Goal: Task Accomplishment & Management: Manage account settings

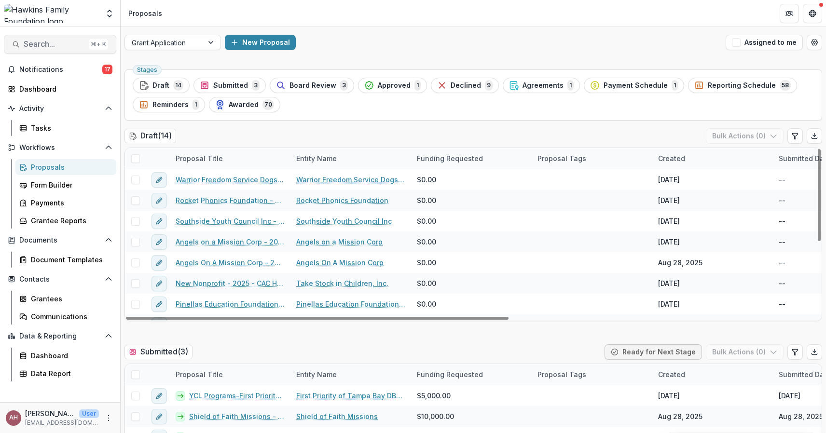
click at [35, 47] on span "Search..." at bounding box center [54, 44] width 61 height 9
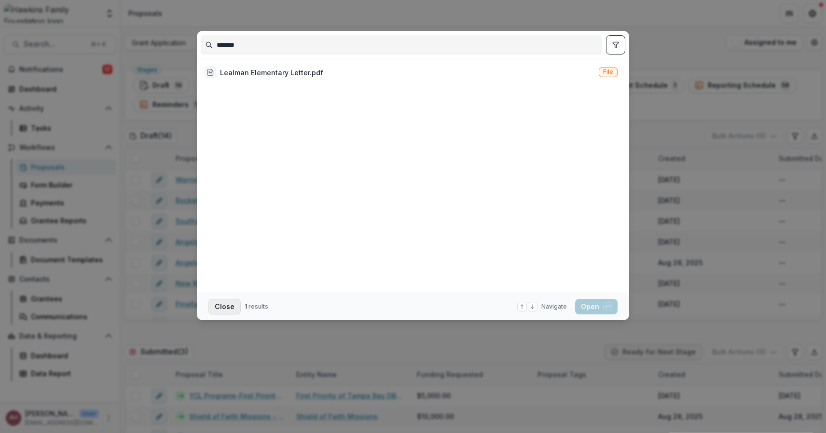
type input "*******"
click at [226, 305] on button "Close" at bounding box center [224, 306] width 32 height 15
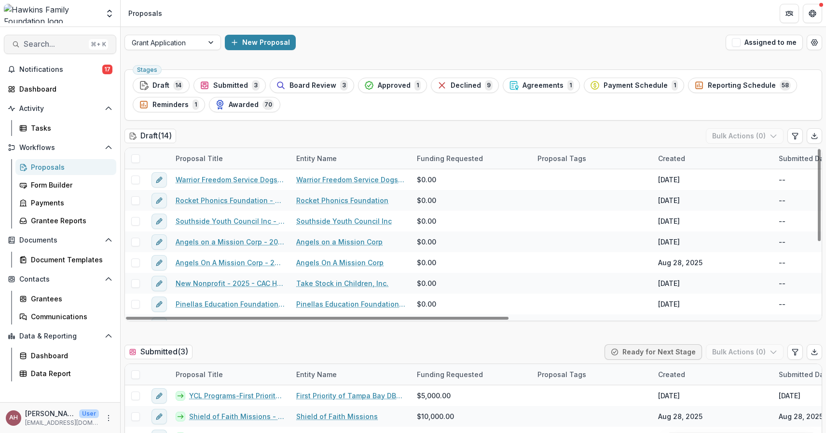
click at [28, 36] on button "Search... ⌘ + K" at bounding box center [60, 44] width 112 height 19
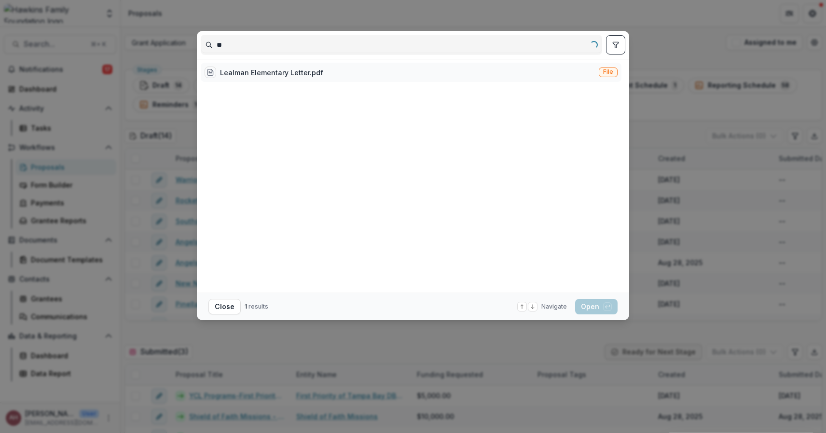
type input "*"
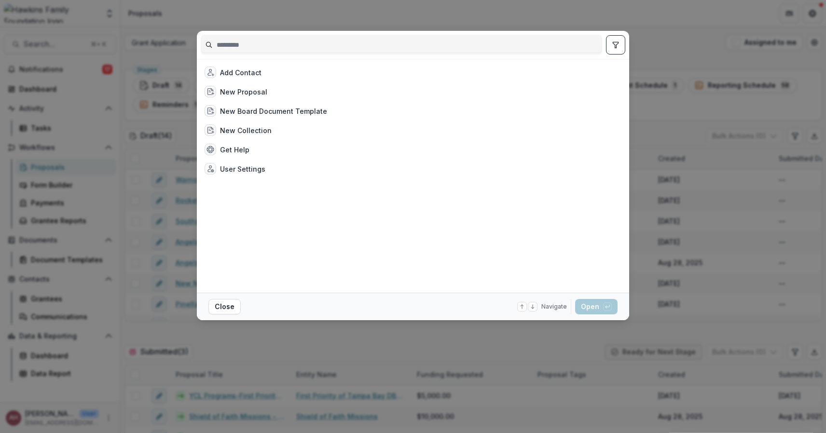
click at [83, 50] on div "Add Contact New Proposal New Board Document Template New Collection Get Help Us…" at bounding box center [413, 216] width 826 height 433
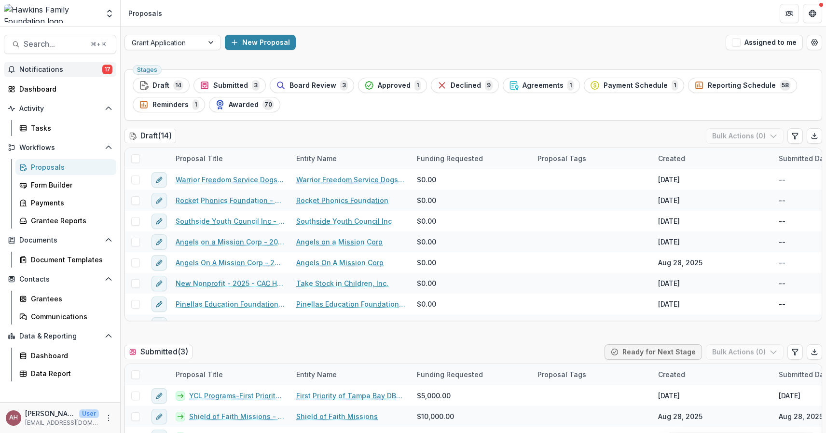
click at [44, 74] on button "Notifications 17" at bounding box center [60, 69] width 112 height 15
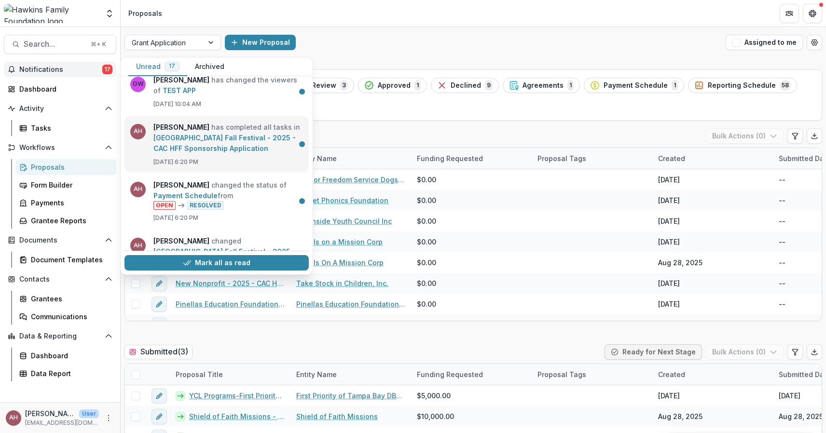
scroll to position [161, 0]
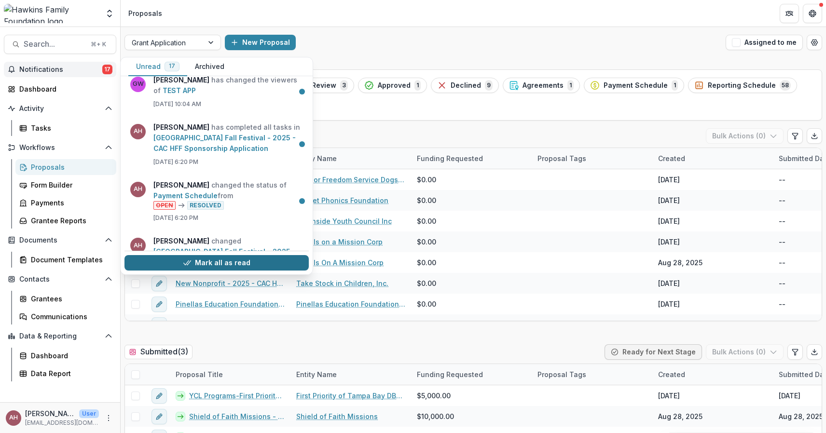
click at [214, 264] on button "Mark all as read" at bounding box center [216, 262] width 184 height 15
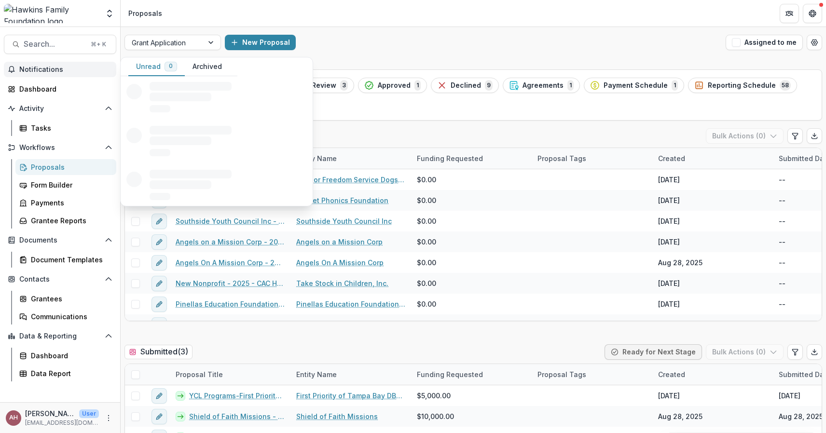
scroll to position [0, 0]
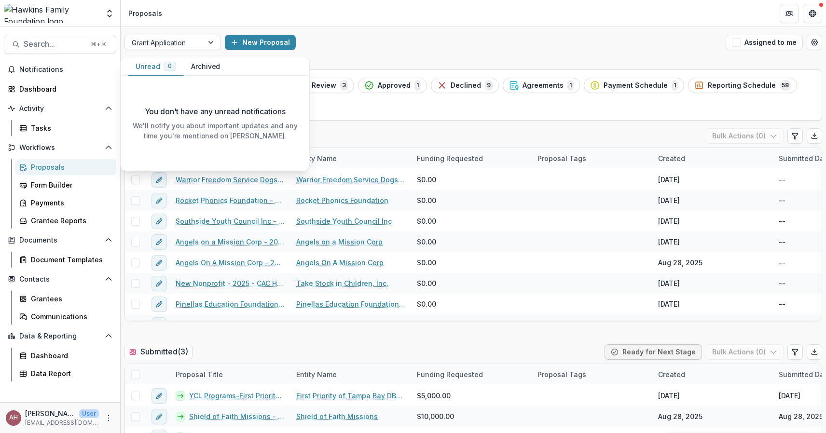
click at [359, 29] on div "Grant Application New Proposal Assigned to me" at bounding box center [473, 42] width 705 height 31
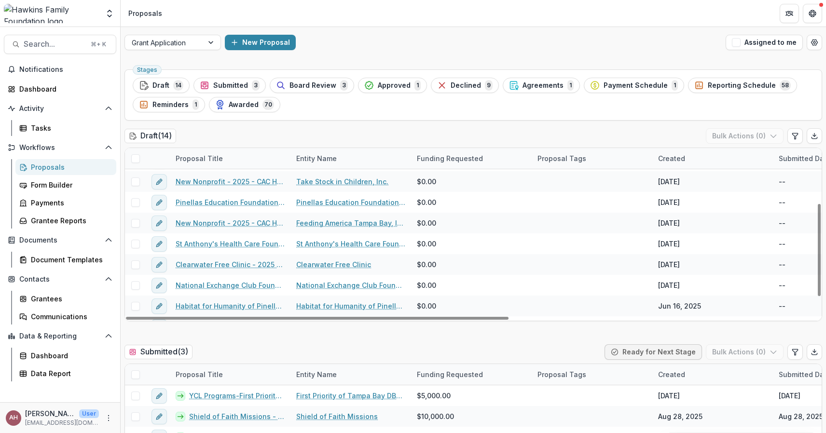
scroll to position [102, 2]
click at [50, 40] on span "Search..." at bounding box center [54, 44] width 61 height 9
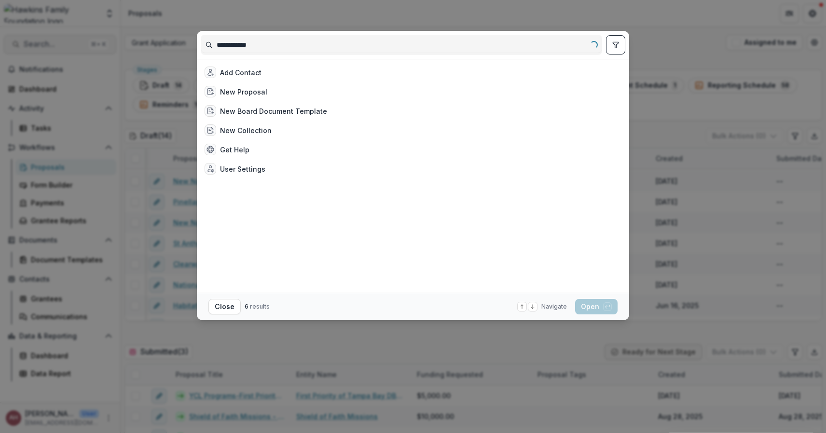
type input "**********"
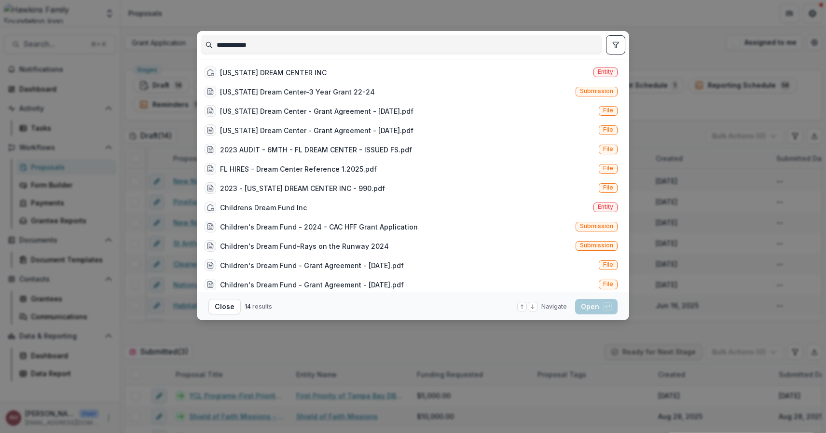
click at [303, 19] on div "**********" at bounding box center [413, 216] width 826 height 433
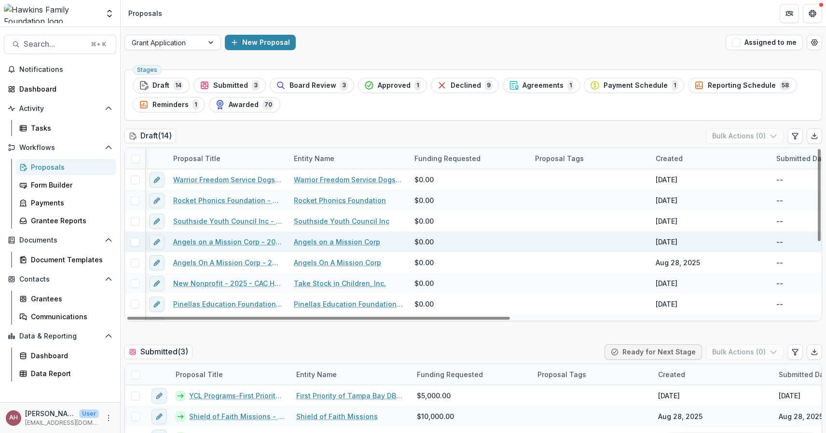
scroll to position [0, 2]
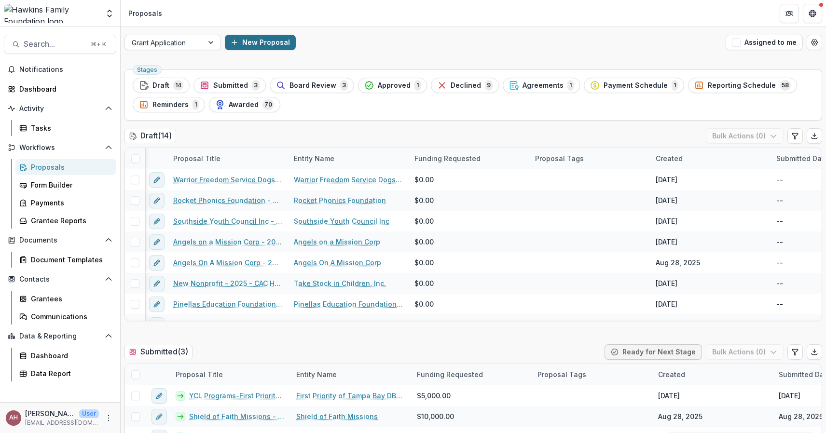
click at [259, 47] on button "New Proposal" at bounding box center [260, 42] width 71 height 15
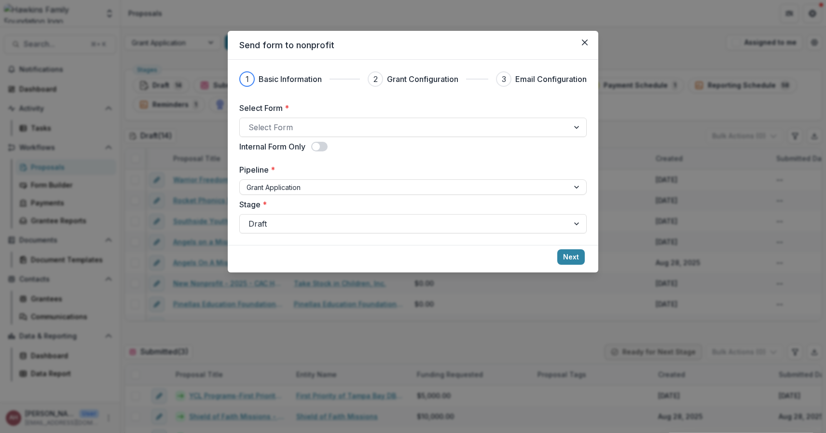
click at [373, 139] on div "Select Form * Select Form Internal Form Only Pipeline * Grant Application Stage…" at bounding box center [412, 167] width 347 height 131
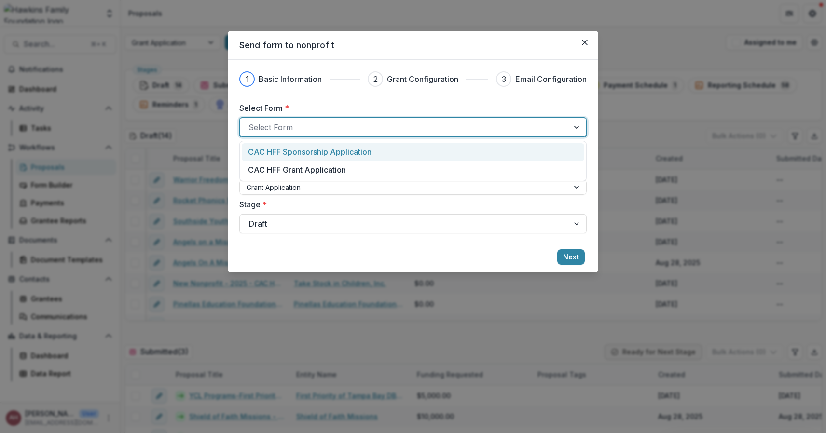
click at [392, 125] on div at bounding box center [404, 128] width 312 height 14
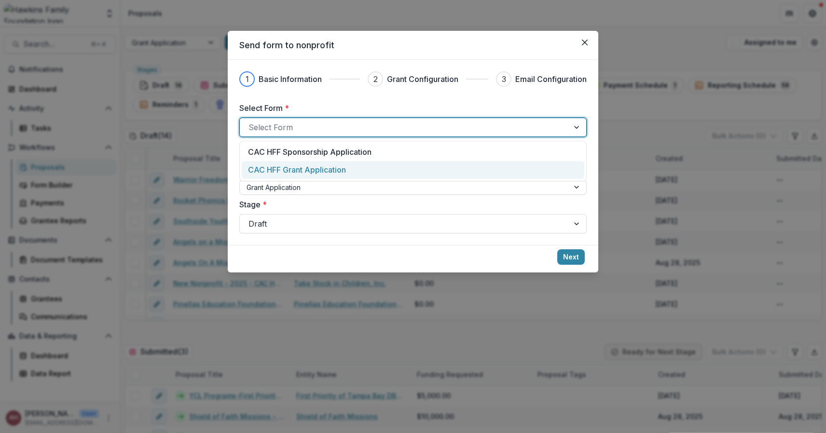
click at [332, 169] on p "CAC HFF Grant Application" at bounding box center [297, 170] width 98 height 12
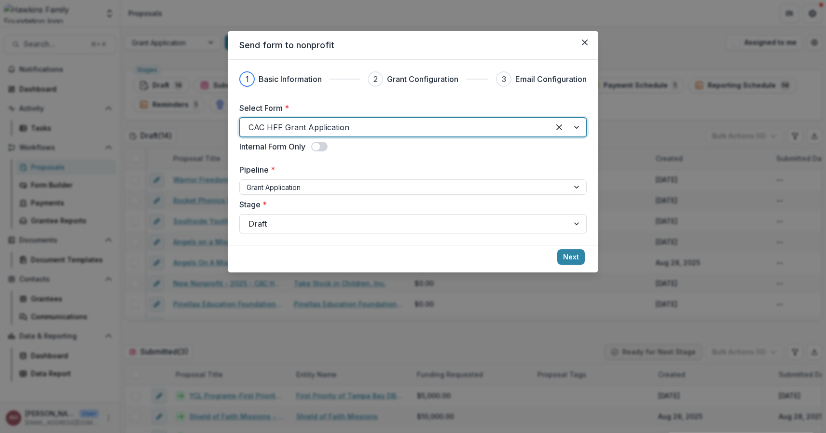
click at [369, 128] on div at bounding box center [394, 128] width 292 height 14
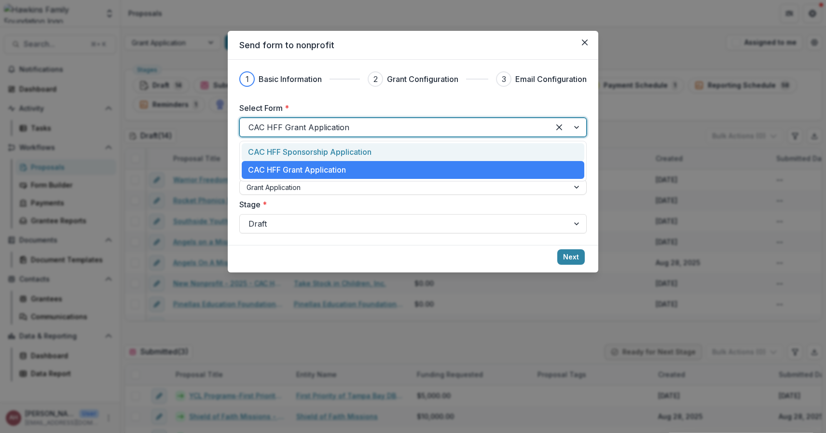
click at [326, 151] on p "CAC HFF Sponsorship Application" at bounding box center [310, 152] width 124 height 12
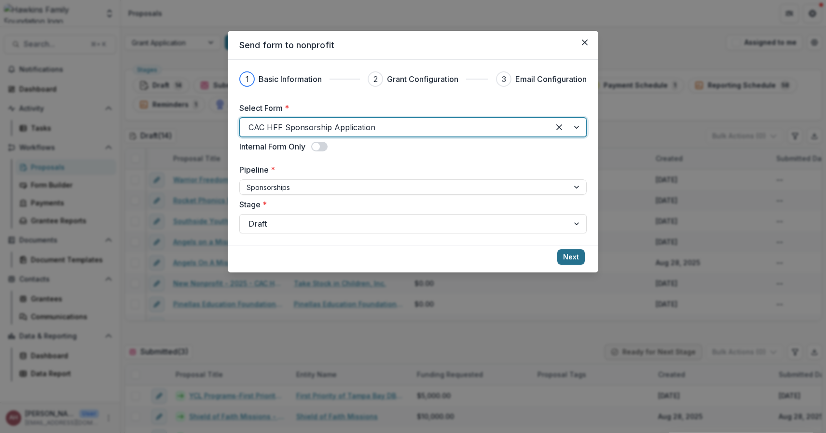
click at [577, 252] on button "Next" at bounding box center [571, 256] width 28 height 15
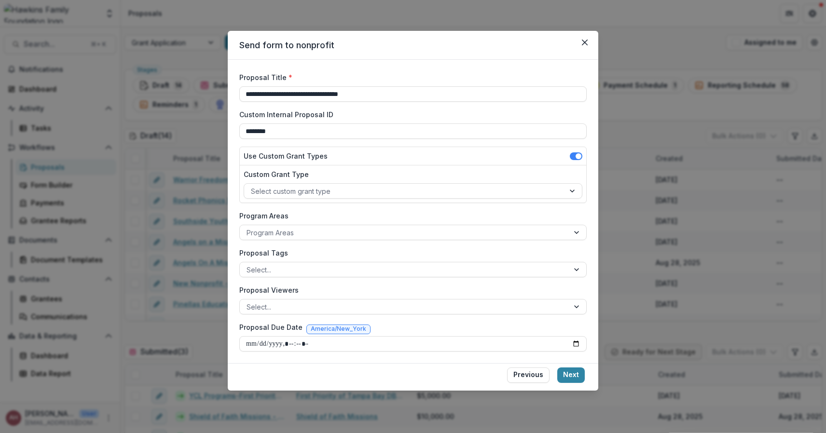
scroll to position [30, 0]
click at [586, 36] on button "Close" at bounding box center [584, 42] width 15 height 15
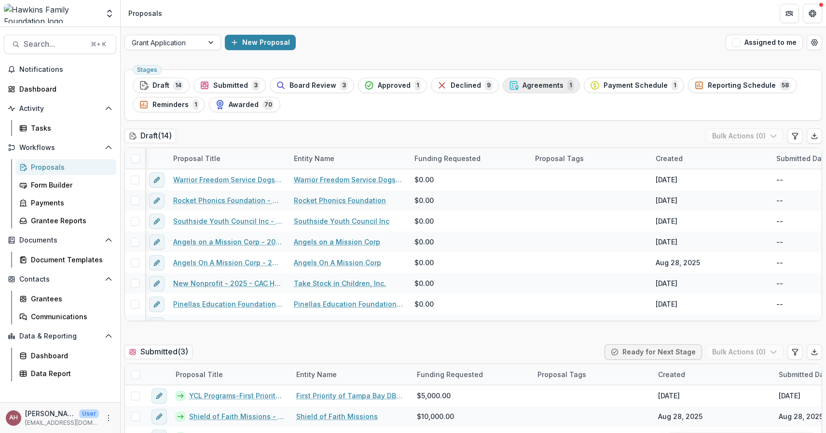
click at [534, 81] on div "Agreements 1" at bounding box center [541, 85] width 65 height 11
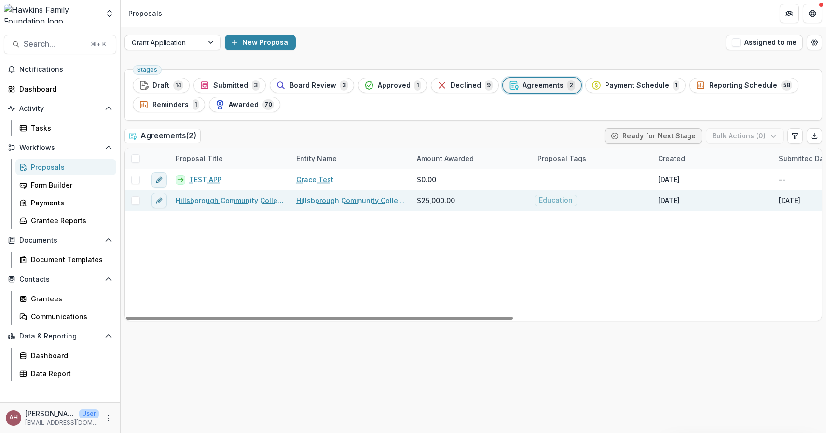
click at [218, 199] on link "Hillsborough Community College Foundation, Inc. - 2025 - CAC HFF Grant Applicat…" at bounding box center [230, 200] width 109 height 10
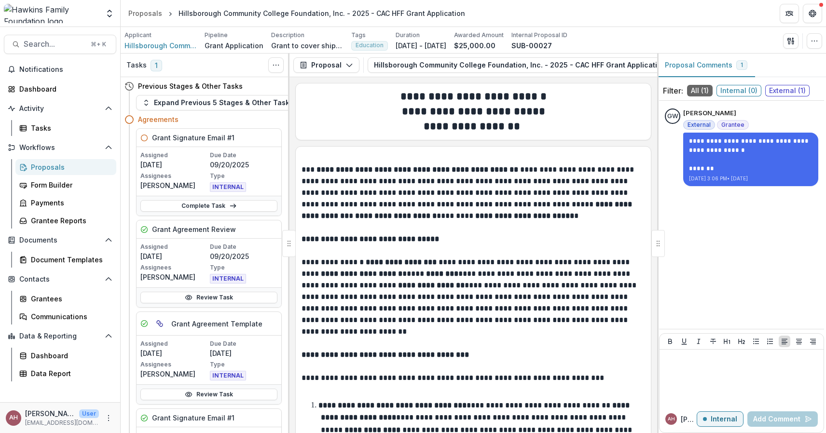
click at [41, 168] on div "Proposals" at bounding box center [70, 167] width 78 height 10
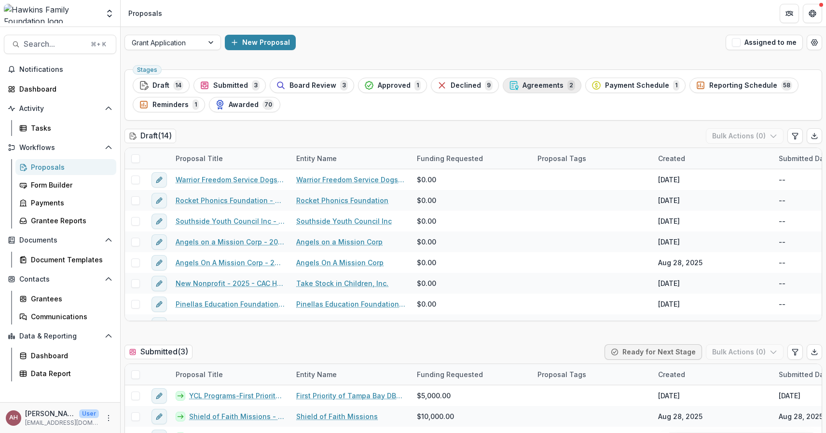
click at [523, 86] on span "Agreements" at bounding box center [543, 86] width 41 height 8
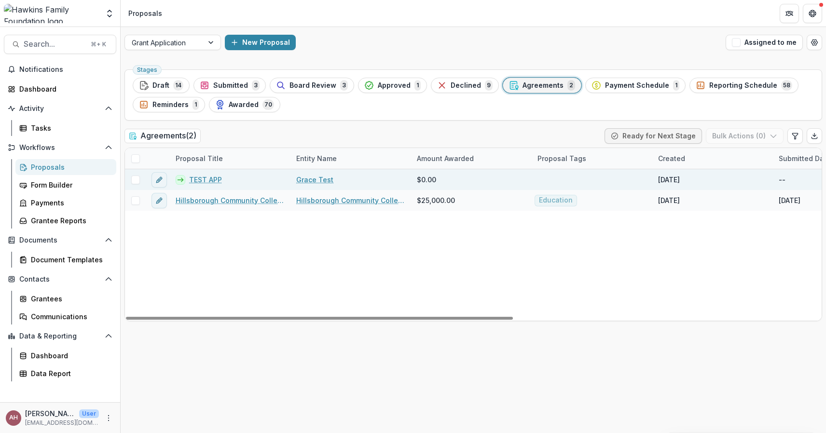
click at [208, 185] on div "TEST APP" at bounding box center [230, 179] width 121 height 21
click at [209, 178] on link "TEST APP" at bounding box center [205, 180] width 33 height 10
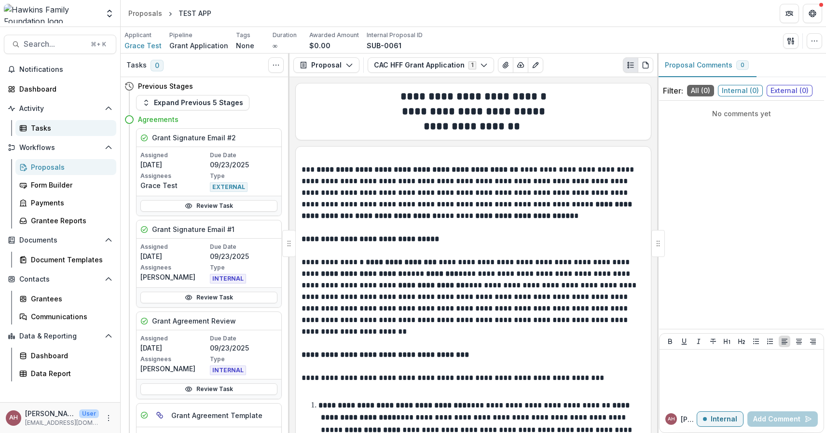
click at [38, 135] on link "Tasks" at bounding box center [65, 128] width 101 height 16
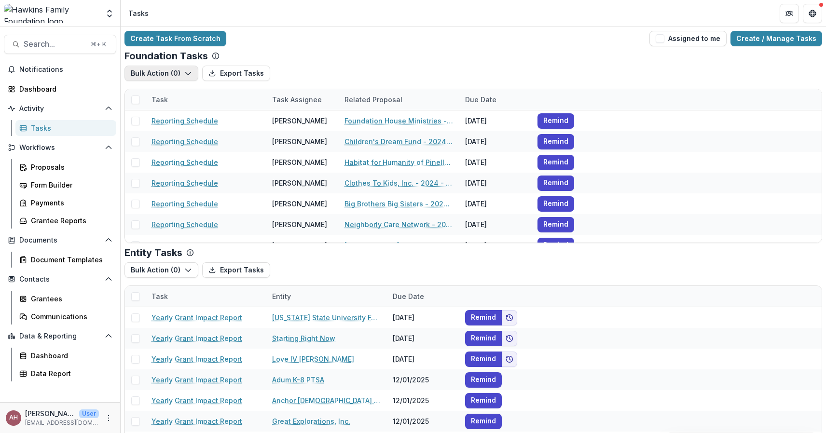
click at [193, 69] on button "Bulk Action ( 0 )" at bounding box center [161, 73] width 74 height 15
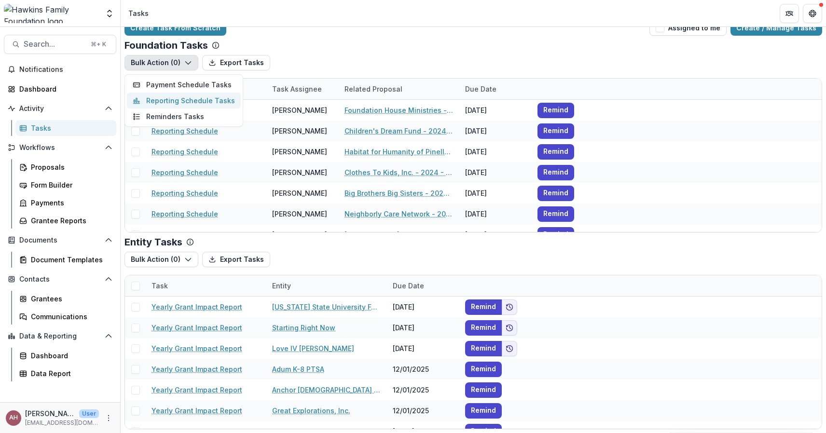
scroll to position [11, 0]
click at [190, 81] on button "Payment Schedule Tasks" at bounding box center [184, 85] width 114 height 16
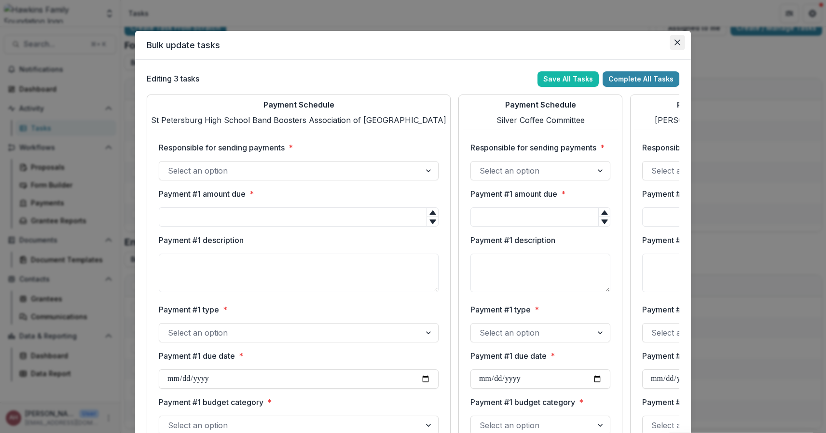
click at [675, 42] on icon "Close" at bounding box center [678, 43] width 6 height 6
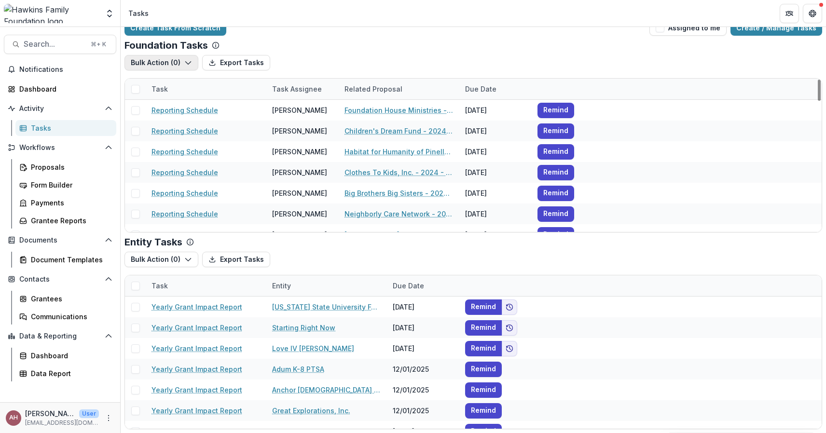
click at [167, 61] on button "Bulk Action ( 0 )" at bounding box center [161, 62] width 74 height 15
click at [160, 116] on button "Reminders Tasks" at bounding box center [184, 117] width 114 height 16
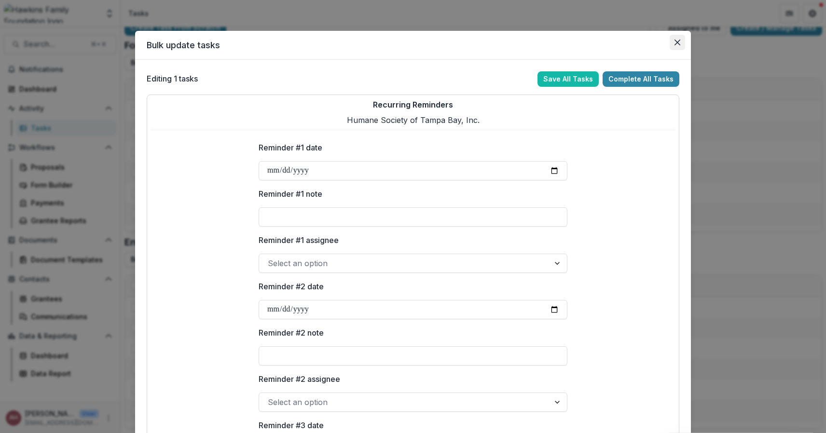
click at [676, 42] on icon "Close" at bounding box center [678, 43] width 6 height 6
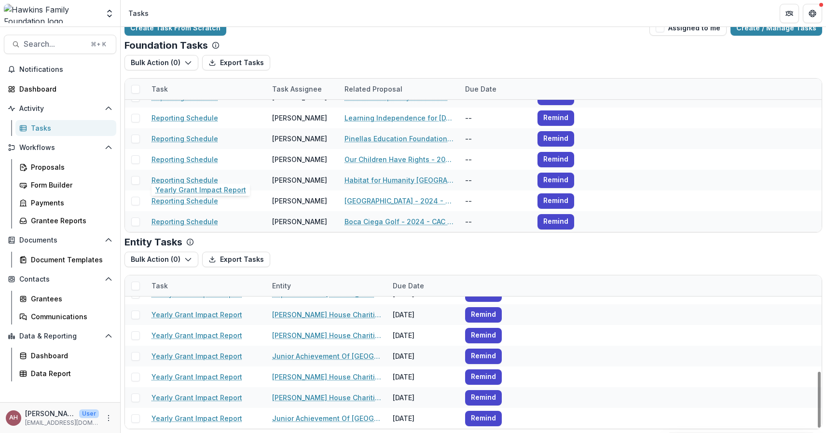
scroll to position [262, 0]
click at [188, 257] on icon "button" at bounding box center [188, 260] width 8 height 8
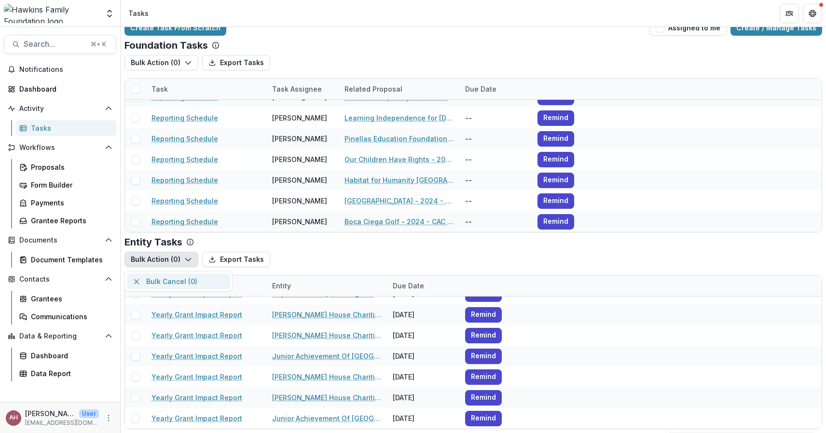
click at [168, 279] on button "Bulk Cancel ( 0 )" at bounding box center [178, 282] width 103 height 16
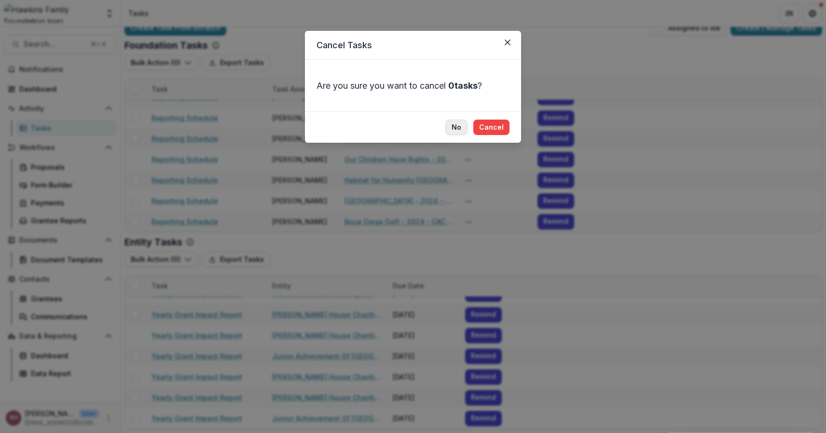
click at [457, 124] on button "No" at bounding box center [456, 127] width 22 height 15
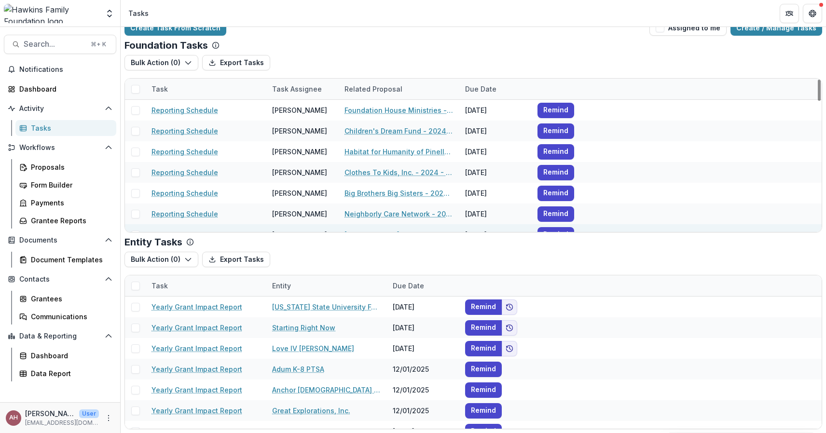
scroll to position [-1, 0]
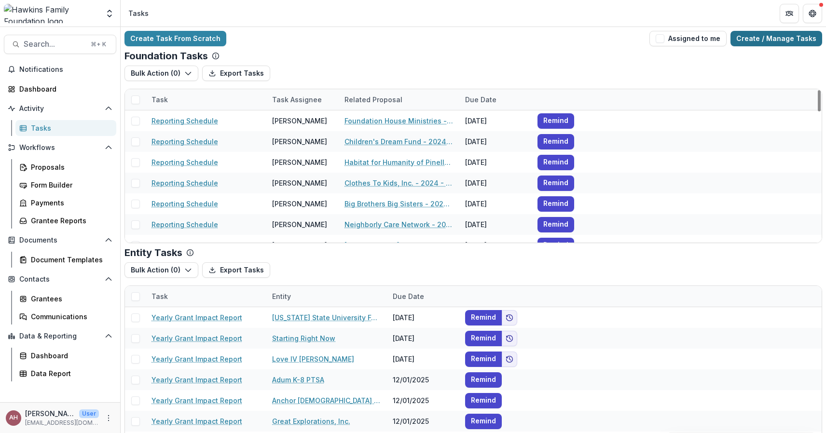
click at [764, 40] on link "Create / Manage Tasks" at bounding box center [777, 38] width 92 height 15
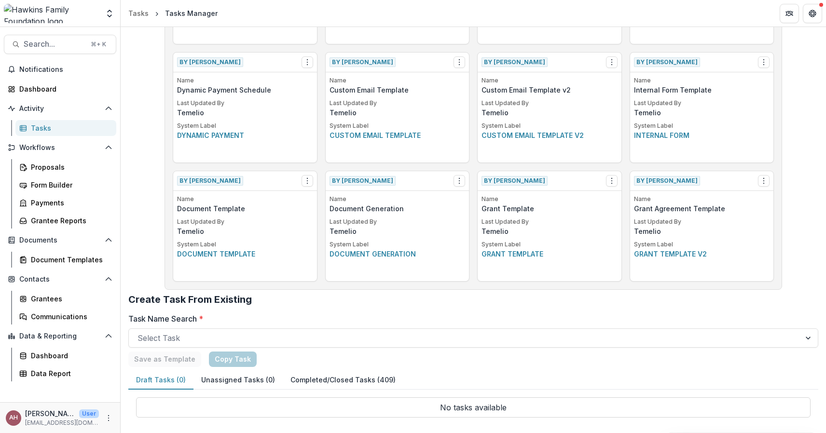
scroll to position [378, 0]
click at [314, 382] on button "Completed/Closed Tasks (409)" at bounding box center [343, 380] width 121 height 19
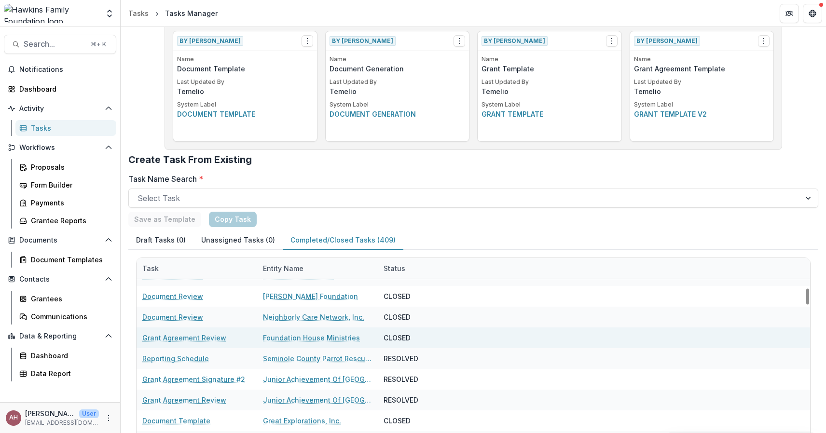
scroll to position [1113, 0]
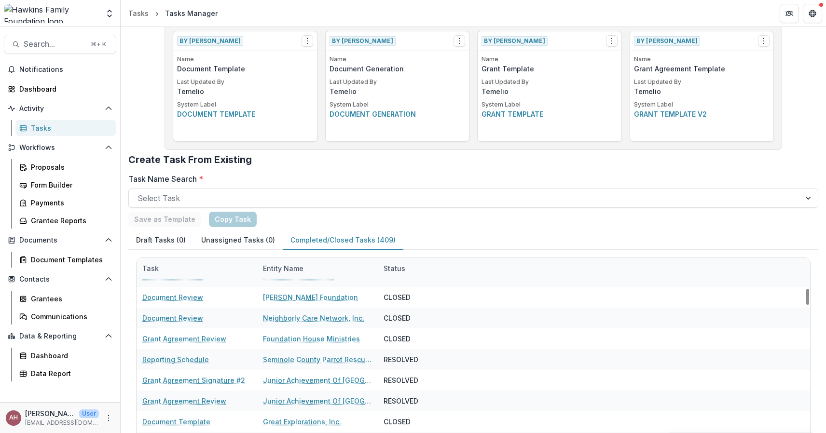
click at [272, 269] on div "Entity Name" at bounding box center [283, 268] width 52 height 10
click at [279, 290] on input at bounding box center [317, 290] width 116 height 15
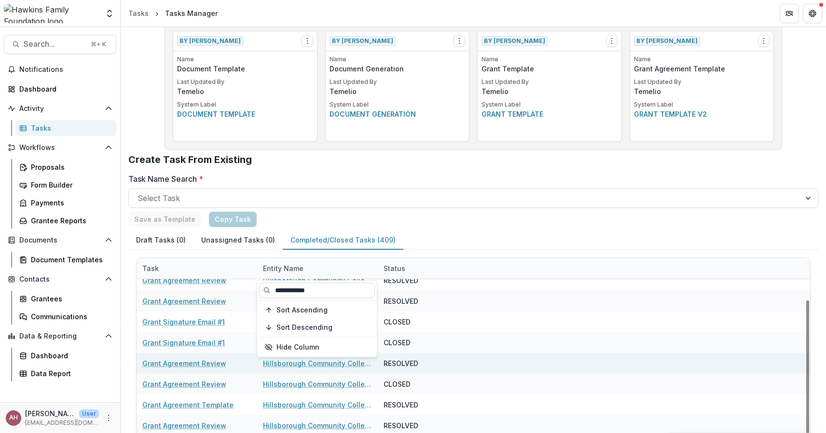
scroll to position [519, 0]
type input "**********"
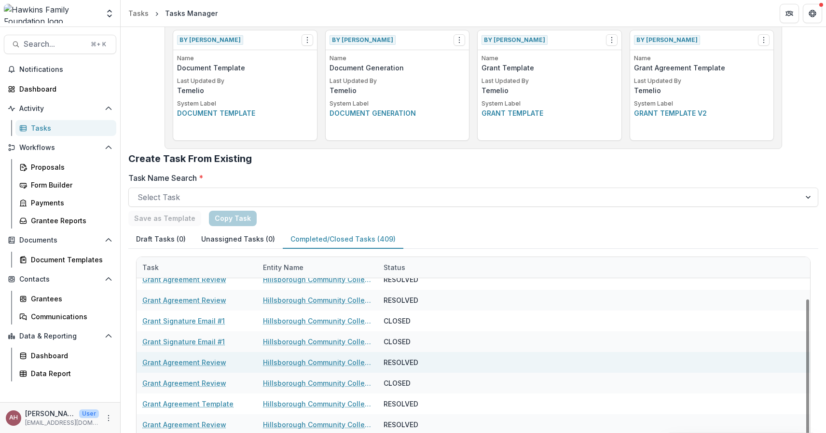
click at [548, 354] on div "Grant Agreement Review Hillsborough Community College Foundation, Inc. RESOLVED" at bounding box center [474, 362] width 674 height 21
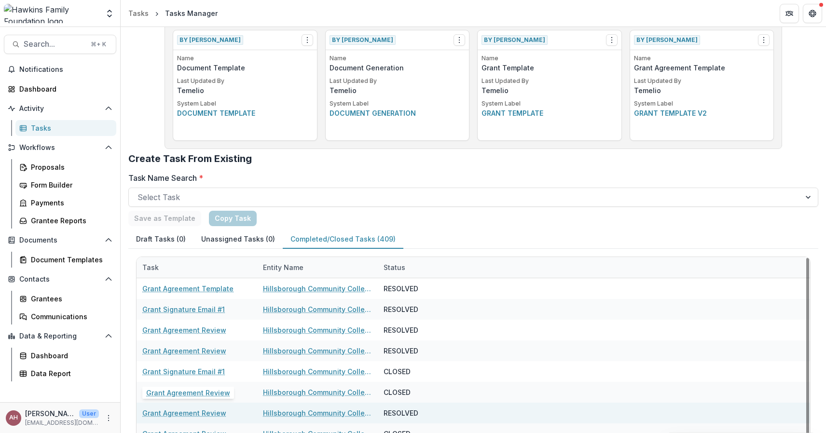
scroll to position [0, 0]
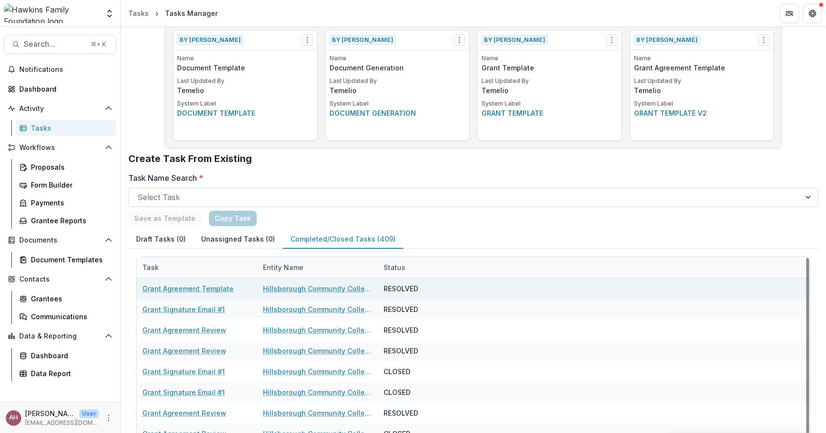
click at [282, 288] on link "Hillsborough Community College Foundation, Inc." at bounding box center [317, 289] width 109 height 10
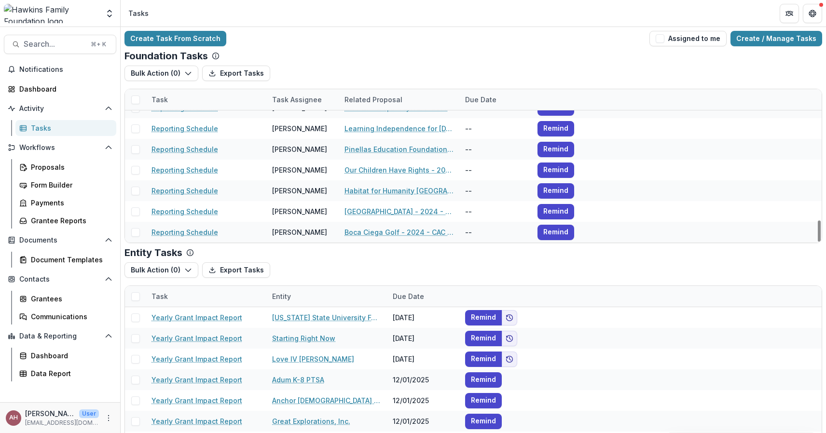
scroll to position [947, 0]
click at [812, 16] on icon "Get Help" at bounding box center [813, 14] width 8 height 8
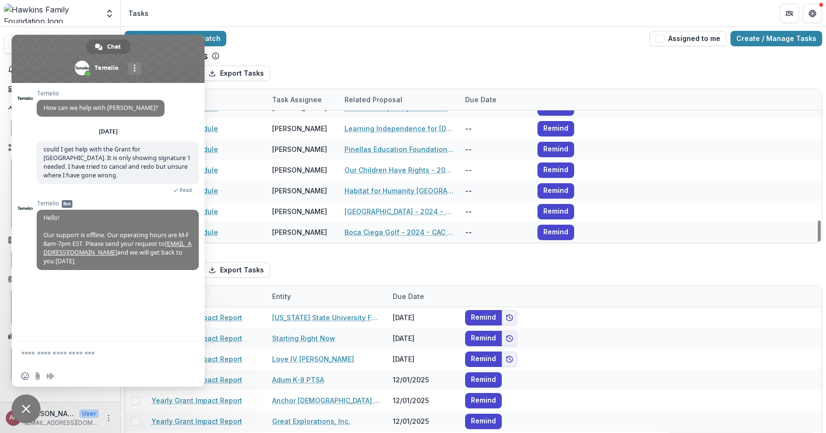
click at [326, 41] on div "Create Task From Scratch Assigned to me Create / Manage Tasks" at bounding box center [473, 38] width 698 height 15
click at [789, 12] on icon "Partners" at bounding box center [790, 12] width 4 height 2
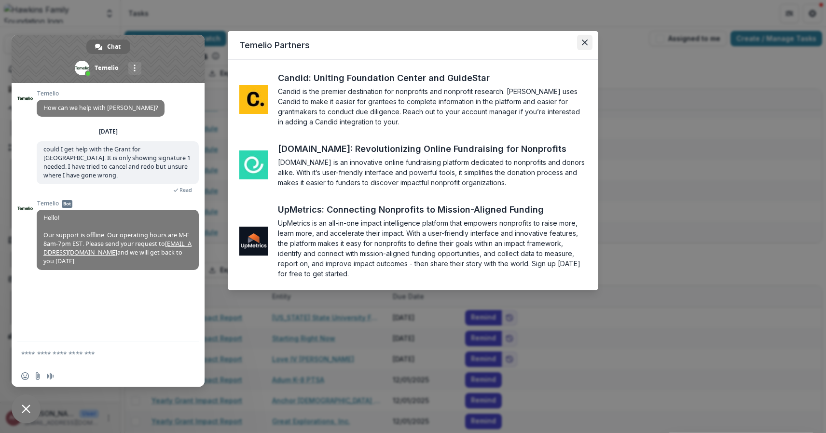
click at [583, 41] on icon "Close" at bounding box center [585, 43] width 6 height 6
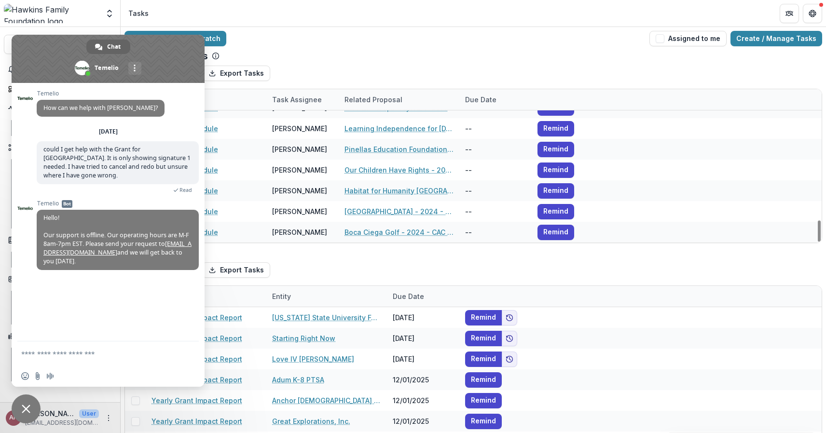
click at [26, 411] on span "Close chat" at bounding box center [26, 409] width 9 height 9
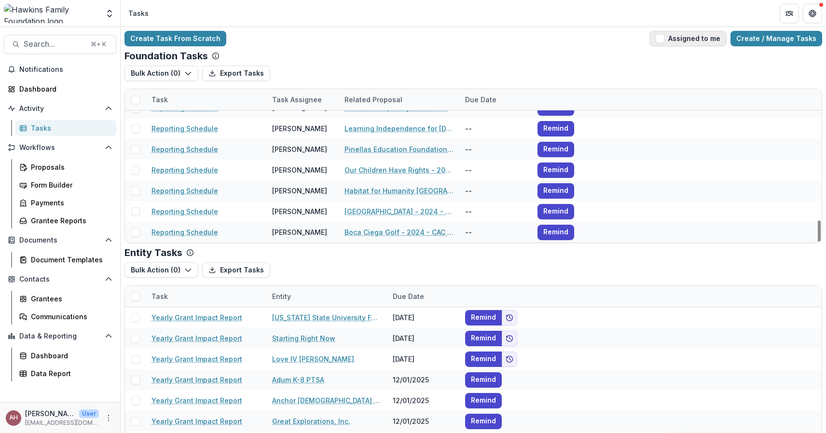
click at [697, 41] on button "Assigned to me" at bounding box center [687, 38] width 77 height 15
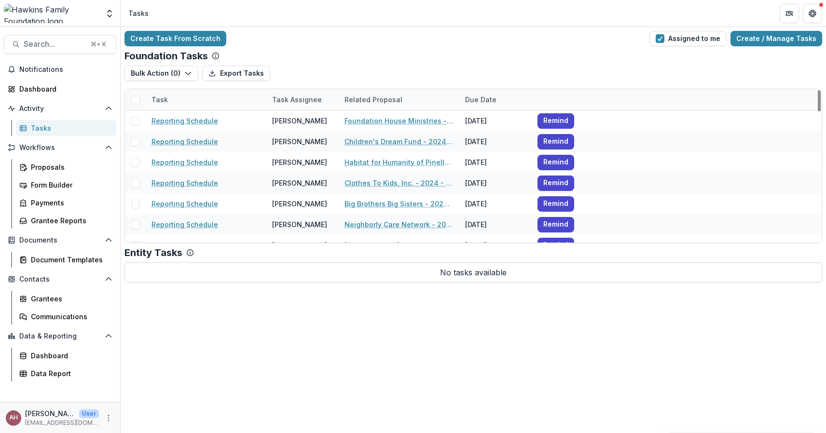
scroll to position [0, 0]
click at [685, 41] on button "Assigned to me" at bounding box center [687, 38] width 77 height 15
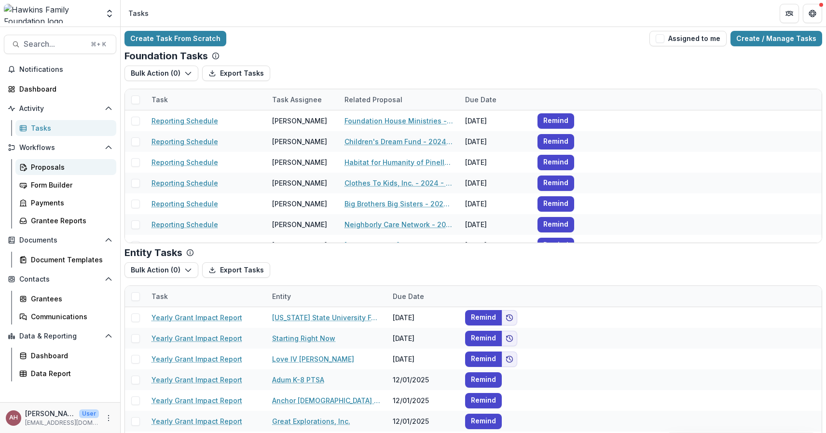
click at [46, 164] on div "Proposals" at bounding box center [70, 167] width 78 height 10
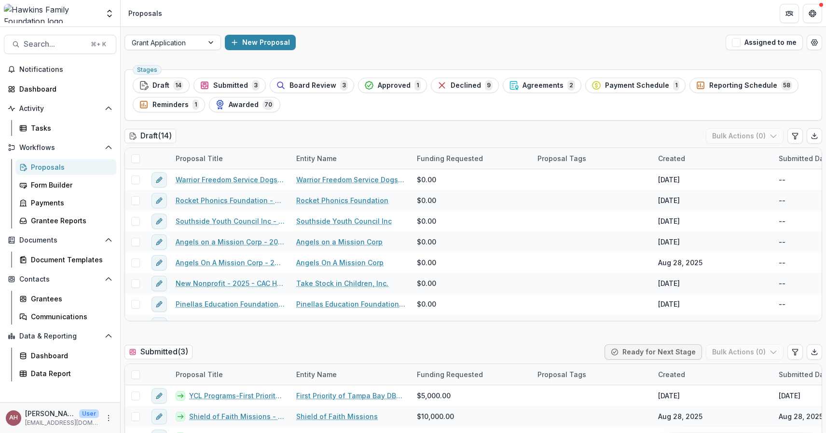
click at [533, 93] on ul "Stages Draft 14 Submitted 3 Board Review 3 Approved 1 Declined 9 Agreements 2 P…" at bounding box center [473, 95] width 681 height 35
click at [532, 85] on span "Agreements" at bounding box center [543, 86] width 41 height 8
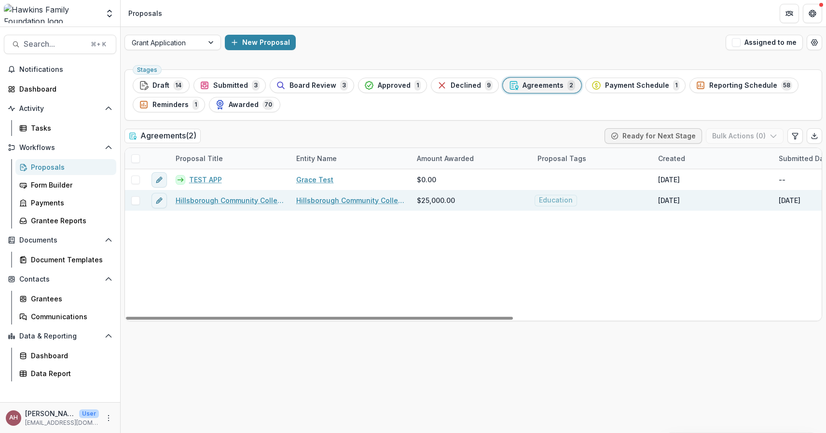
click at [216, 206] on div "Hillsborough Community College Foundation, Inc. - 2025 - CAC HFF Grant Applicat…" at bounding box center [230, 200] width 121 height 21
click at [218, 200] on link "Hillsborough Community College Foundation, Inc. - 2025 - CAC HFF Grant Applicat…" at bounding box center [230, 200] width 109 height 10
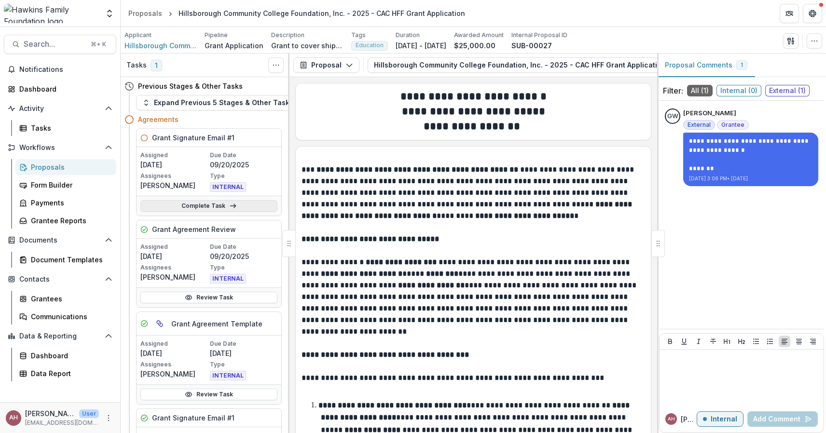
click at [212, 205] on link "Complete Task" at bounding box center [208, 206] width 137 height 12
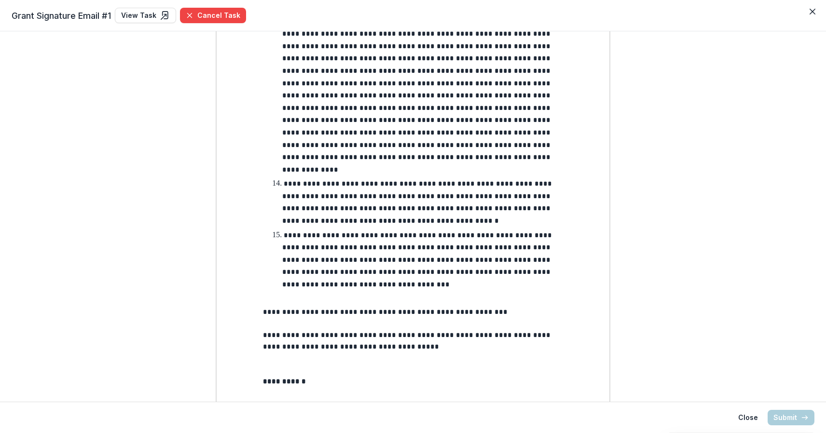
scroll to position [1707, 0]
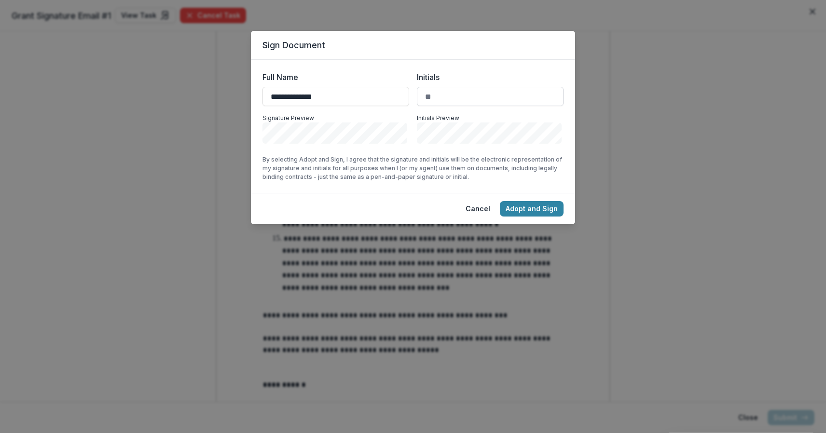
type input "**********"
click at [442, 94] on input "Initials" at bounding box center [490, 96] width 147 height 19
type input "**"
click at [525, 214] on button "Adopt and Sign" at bounding box center [532, 208] width 64 height 15
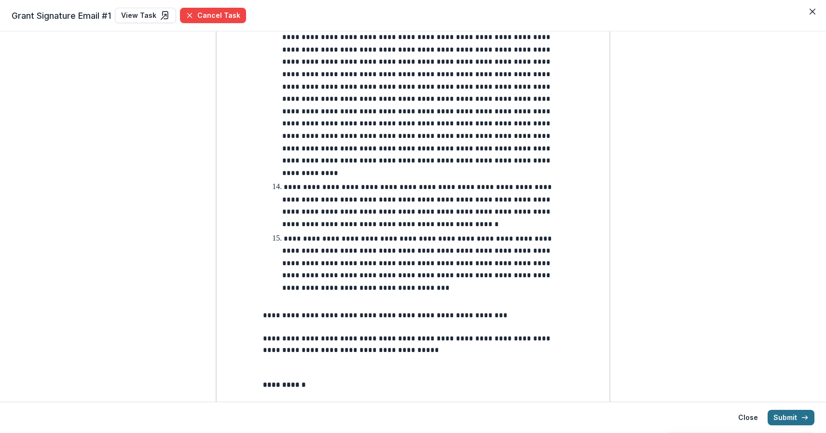
click at [793, 422] on button "Submit" at bounding box center [791, 417] width 47 height 15
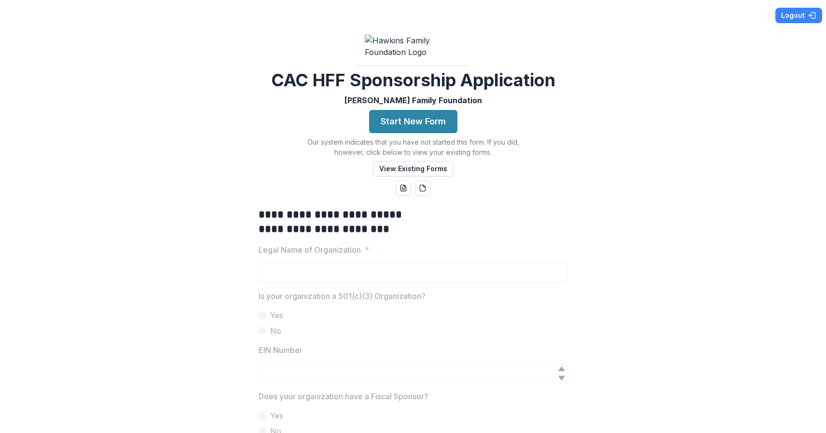
scroll to position [-2, 0]
